Goal: Task Accomplishment & Management: Complete application form

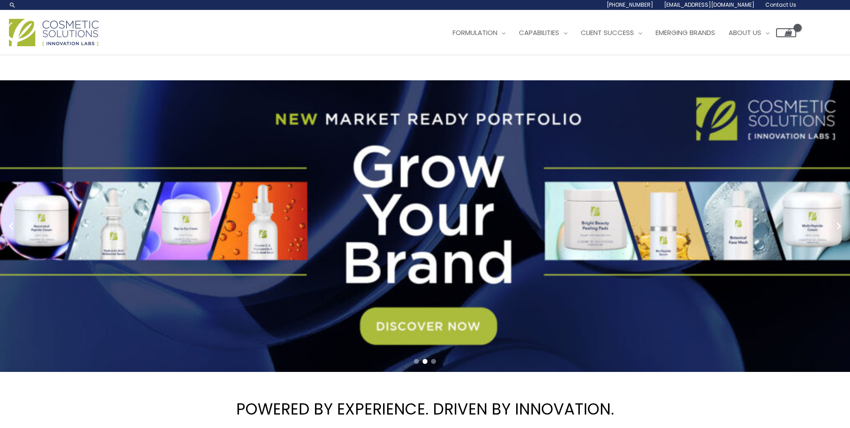
click at [784, 3] on span "Contact Us" at bounding box center [781, 5] width 31 height 8
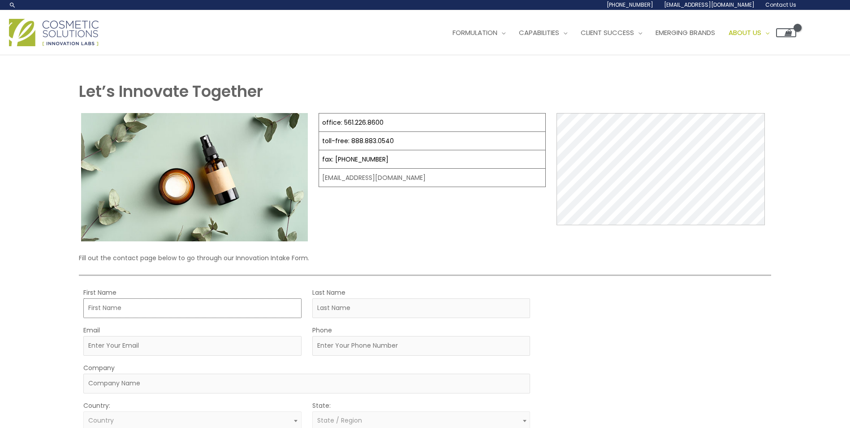
click at [221, 310] on input "First Name" at bounding box center [192, 308] width 218 height 20
type input "[PERSON_NAME]"
type input "[PERSON_NAME][EMAIL_ADDRESS][PERSON_NAME][DOMAIN_NAME]"
type input "9085918898"
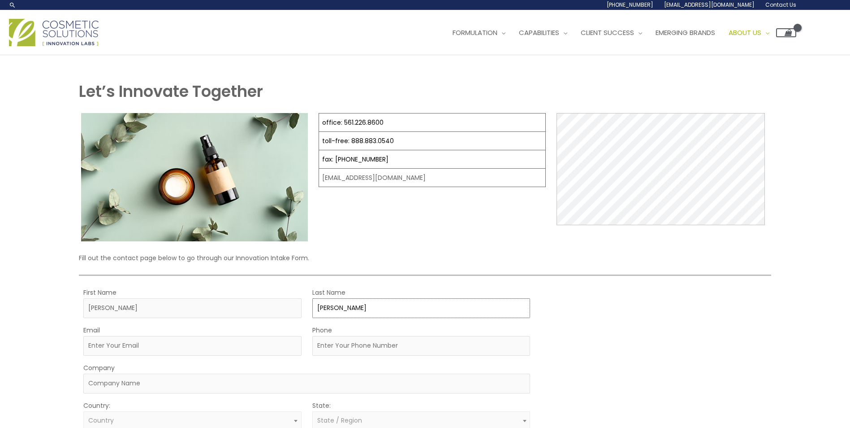
type input "[PERSON_NAME]"
select select "[GEOGRAPHIC_DATA]"
select select
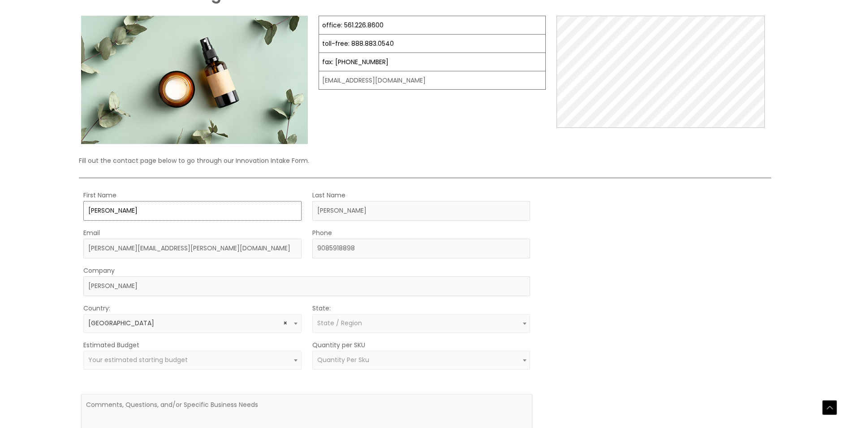
scroll to position [138, 0]
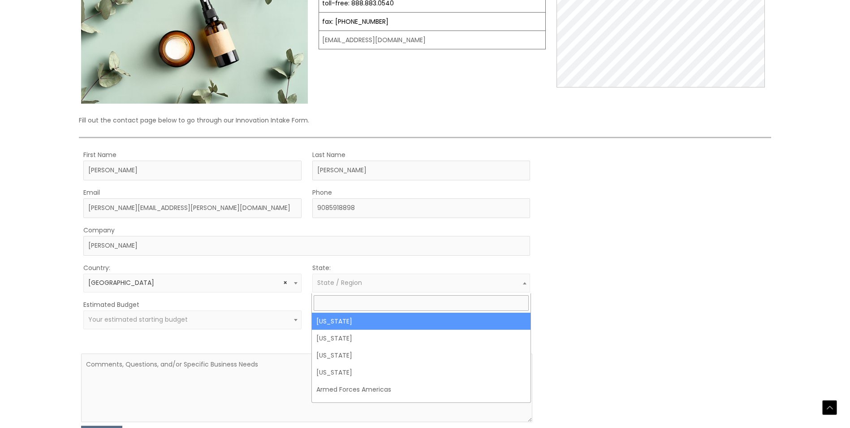
click at [341, 279] on span "State / Region" at bounding box center [421, 282] width 218 height 19
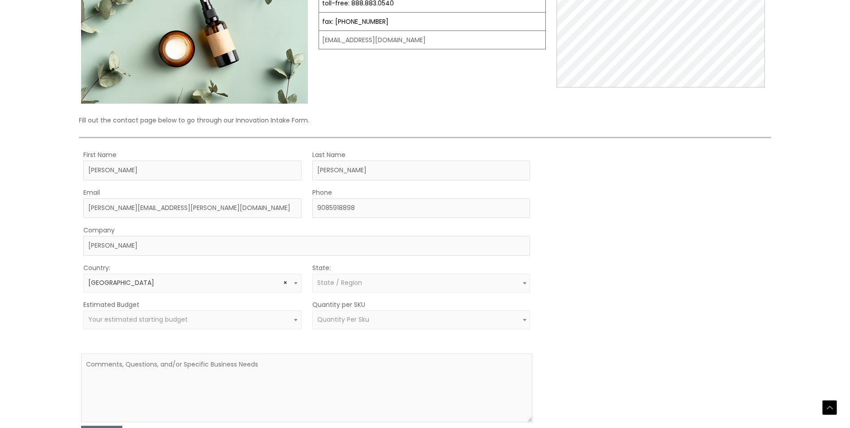
click at [337, 264] on div "State: Select region [US_STATE] [US_STATE] [US_STATE] [US_STATE] Armed Forces A…" at bounding box center [421, 277] width 218 height 30
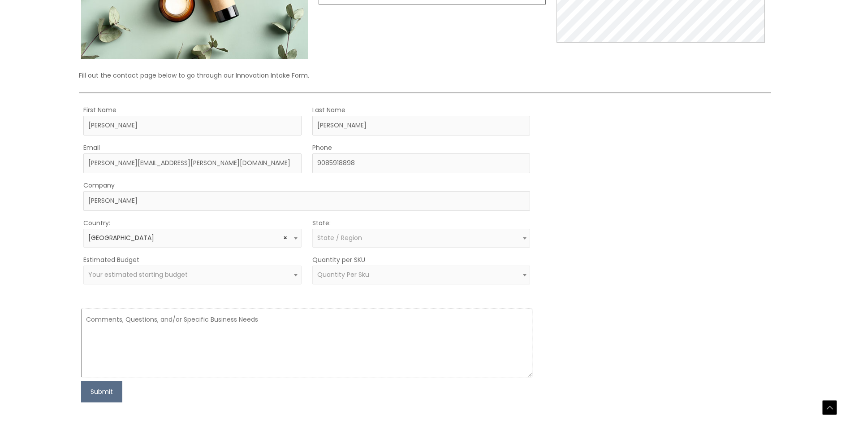
click at [235, 324] on textarea at bounding box center [307, 342] width 452 height 69
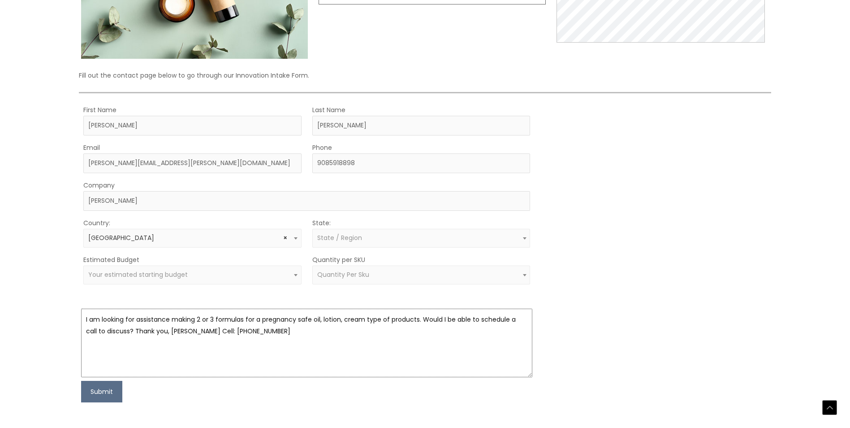
drag, startPoint x: 271, startPoint y: 333, endPoint x: 87, endPoint y: 319, distance: 184.8
click at [86, 319] on textarea "I am looking for assistance making 2 or 3 formulas for a pregnancy safe oil, lo…" at bounding box center [307, 342] width 452 height 69
click at [320, 344] on textarea "I am looking for assistance making 2 or 3 formulas for a pregnancy safe oil, lo…" at bounding box center [307, 342] width 452 height 69
drag, startPoint x: 252, startPoint y: 333, endPoint x: 62, endPoint y: 320, distance: 190.5
click at [62, 320] on div "Let’s Innovate Together office: 561.226.8600 toll-free: [PHONE_NUMBER] fax: [PH…" at bounding box center [425, 153] width 850 height 560
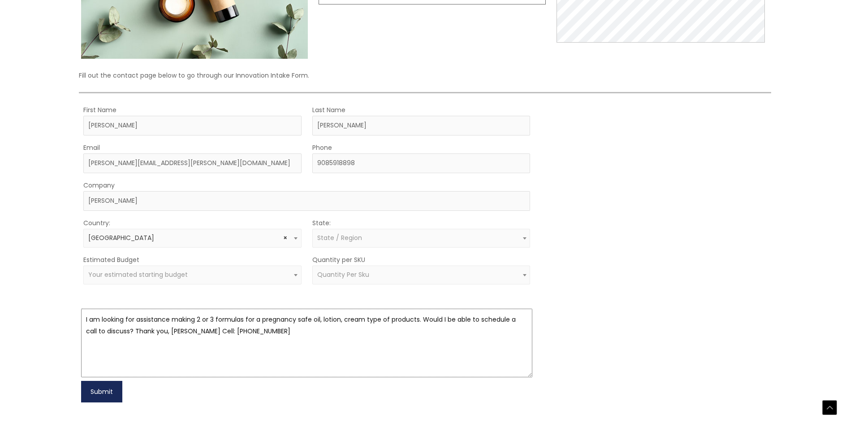
type textarea "I am looking for assistance making 2 or 3 formulas for a pregnancy safe oil, lo…"
click at [100, 391] on button "Submit" at bounding box center [101, 392] width 41 height 22
click at [185, 281] on span "Your estimated starting budget" at bounding box center [192, 274] width 218 height 19
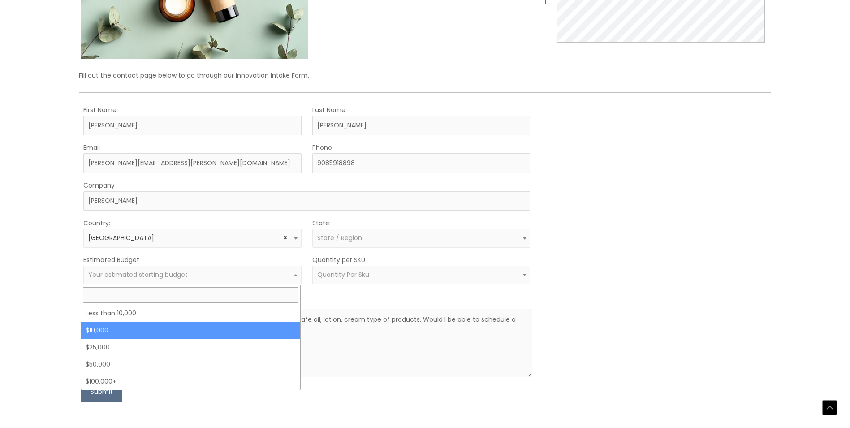
select select "10000"
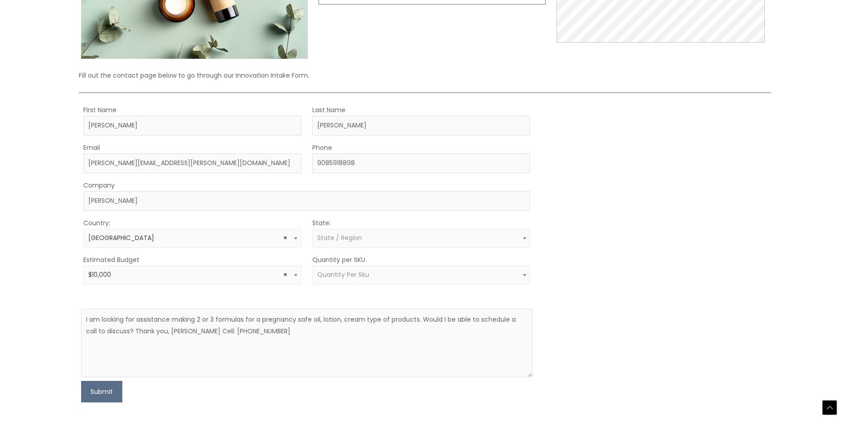
click at [382, 277] on span "Quantity Per Sku" at bounding box center [421, 274] width 208 height 9
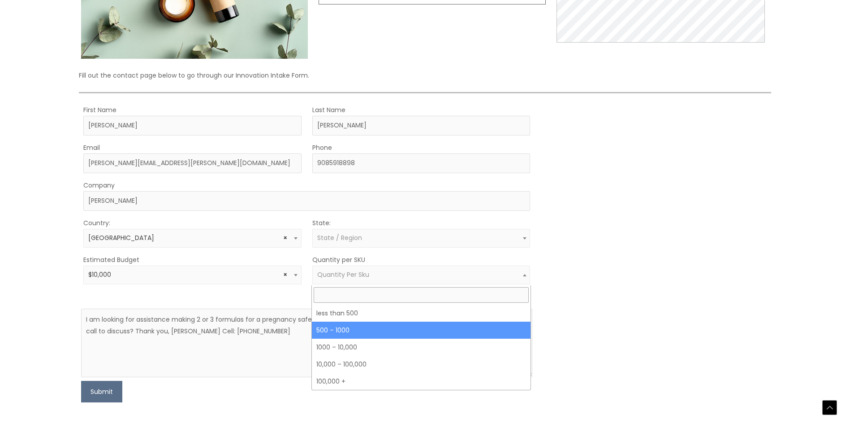
select select "8"
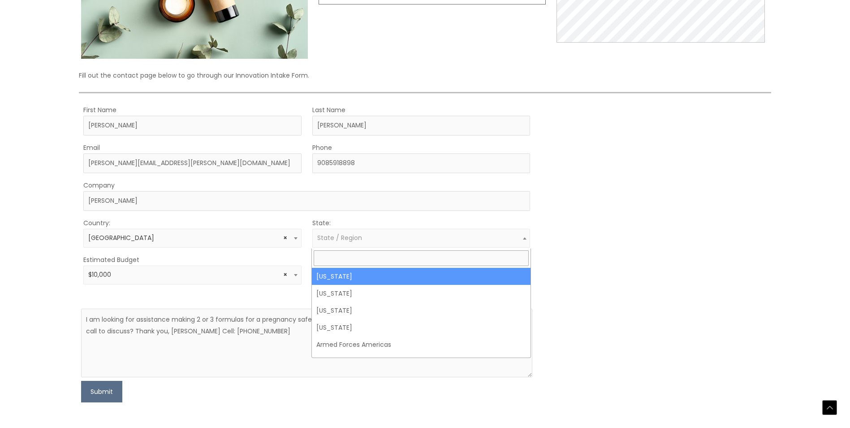
click at [376, 236] on span "State / Region" at bounding box center [421, 238] width 208 height 9
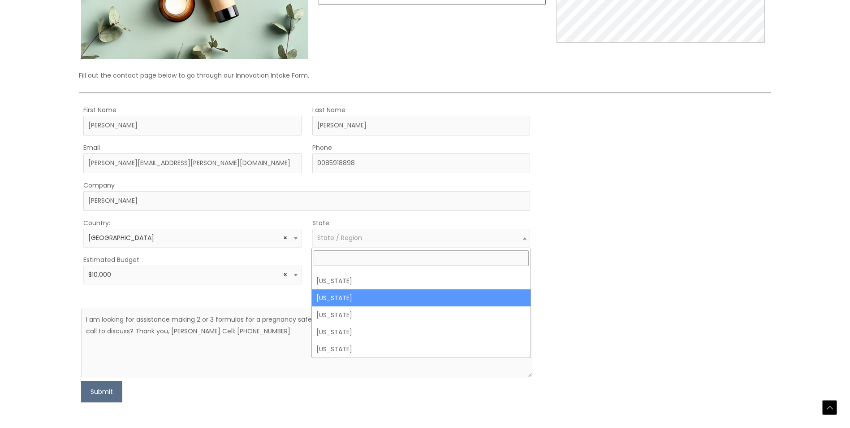
scroll to position [538, 0]
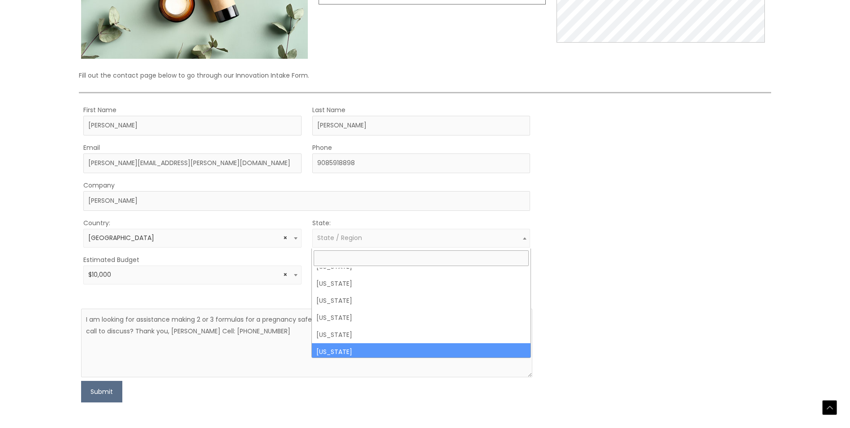
select select "[US_STATE]"
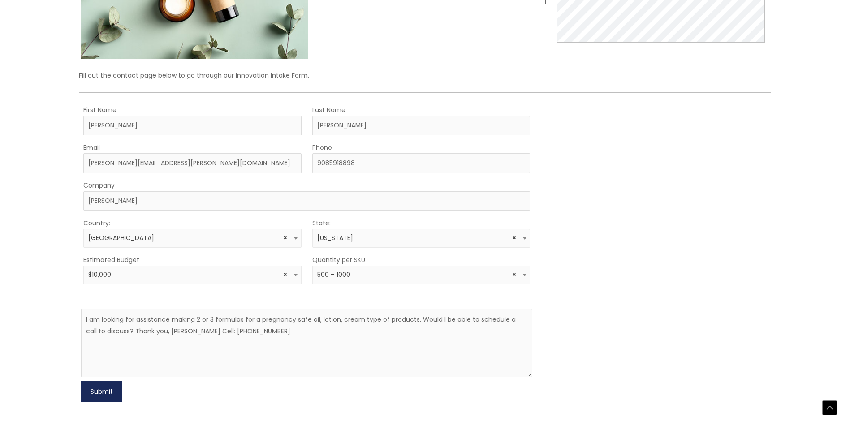
click at [110, 390] on button "Submit" at bounding box center [101, 392] width 41 height 22
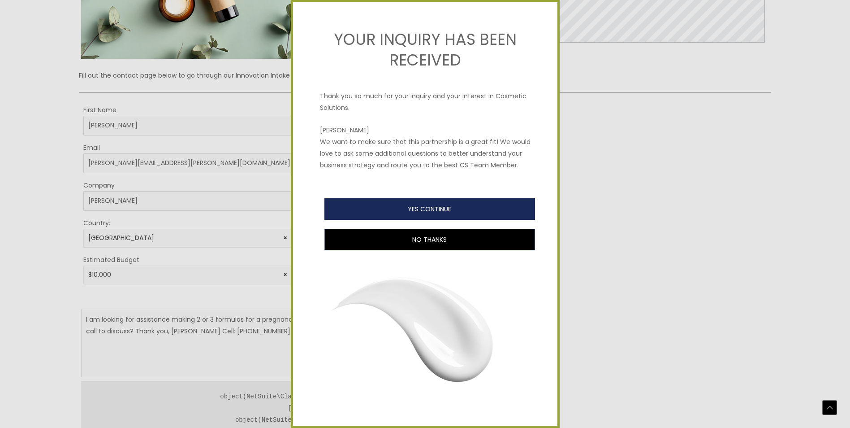
click at [429, 216] on button "YES CONTINUE" at bounding box center [430, 209] width 211 height 22
